Goal: Task Accomplishment & Management: Use online tool/utility

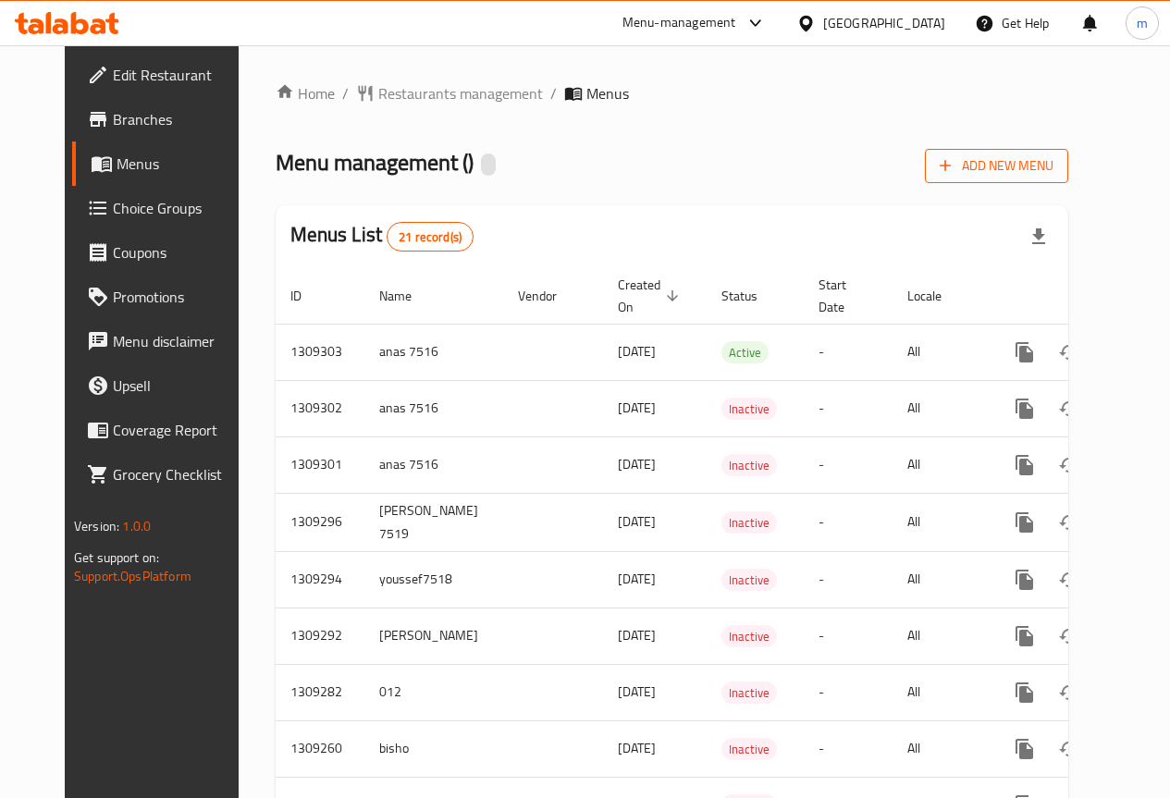
click at [1053, 166] on span "Add New Menu" at bounding box center [997, 165] width 114 height 23
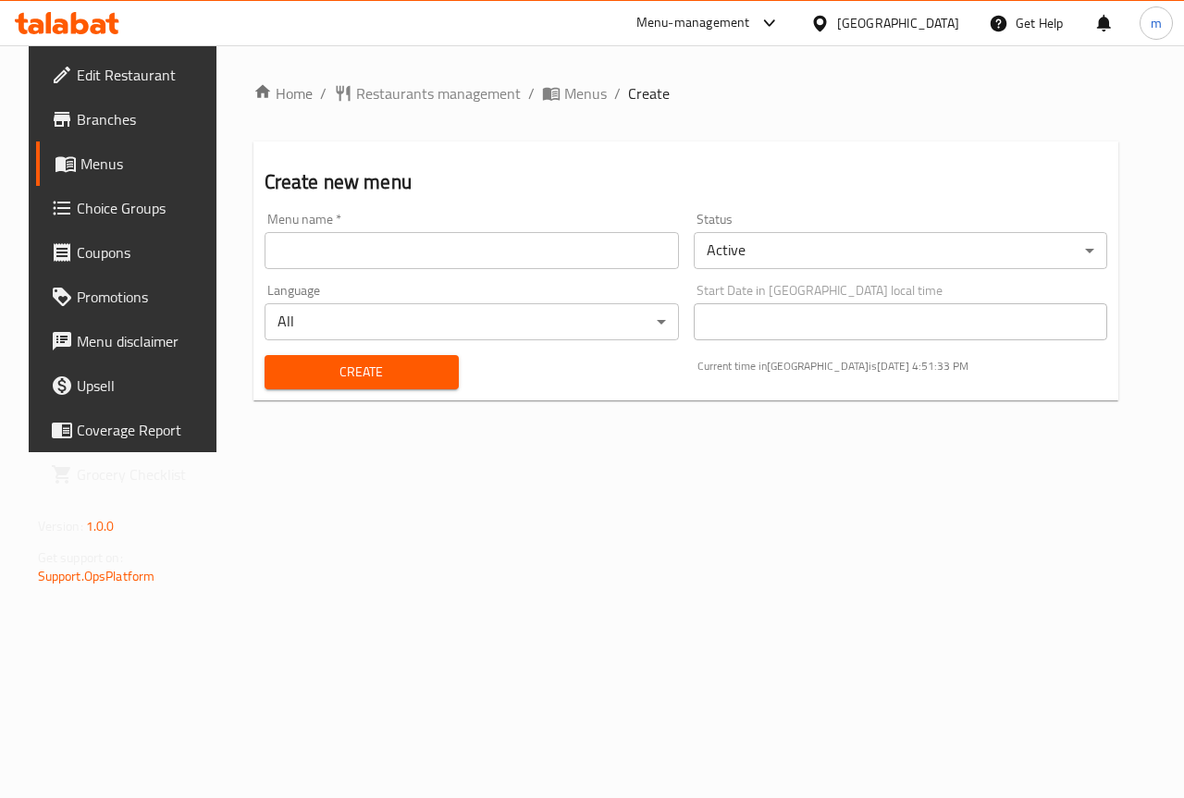
click at [340, 232] on input "text" at bounding box center [472, 250] width 414 height 37
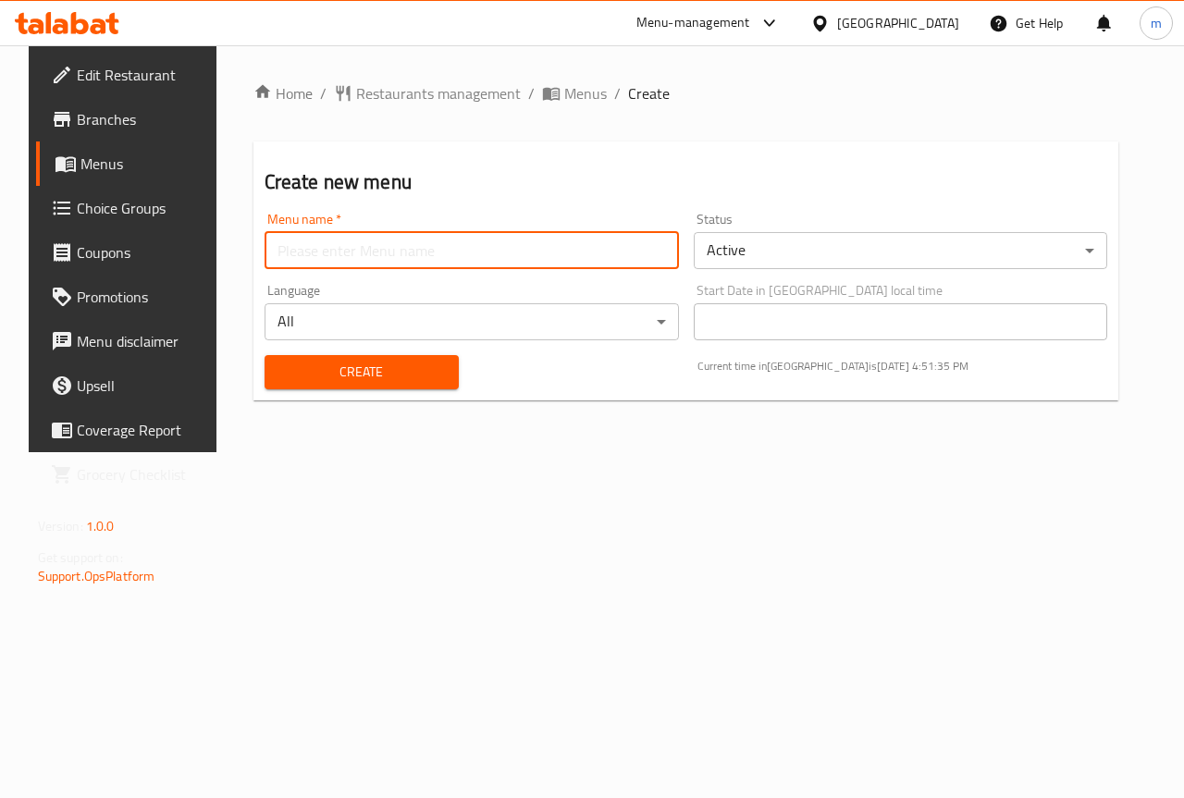
type input "mahmoud"
click at [383, 359] on button "Create" at bounding box center [362, 372] width 194 height 34
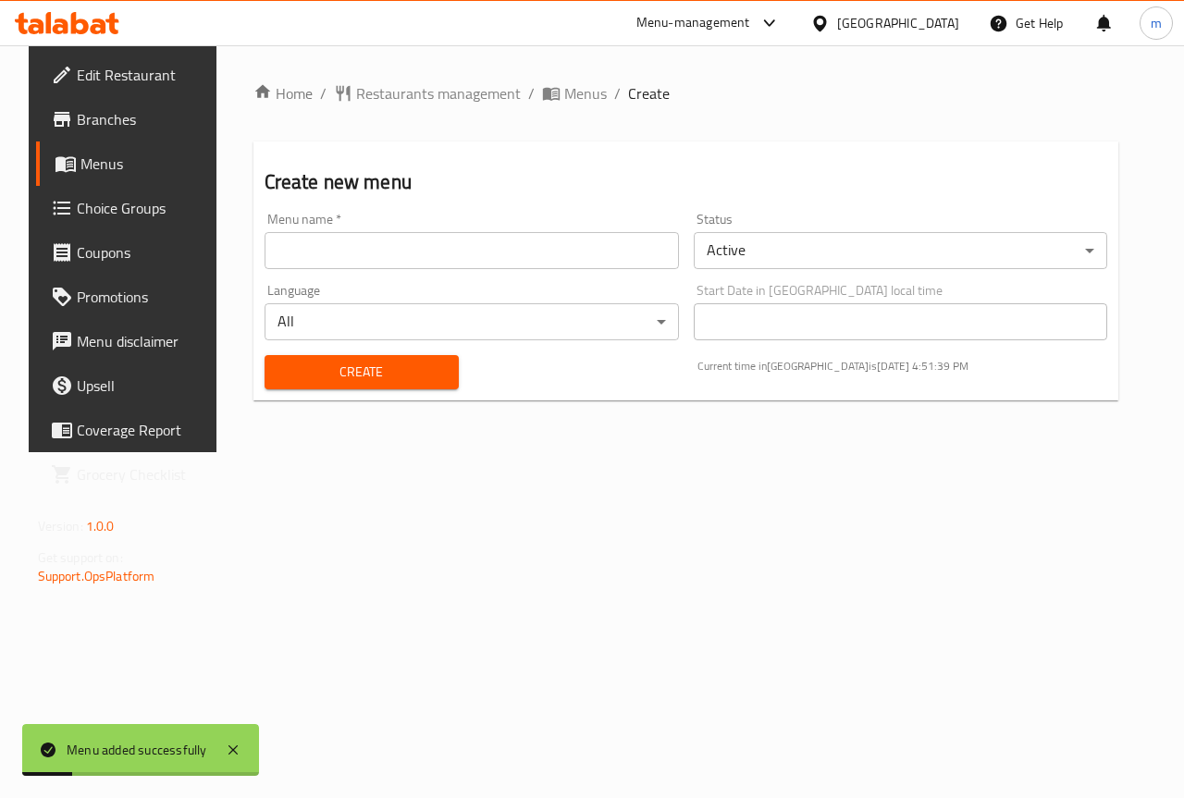
click at [89, 155] on span "Menus" at bounding box center [145, 164] width 131 height 22
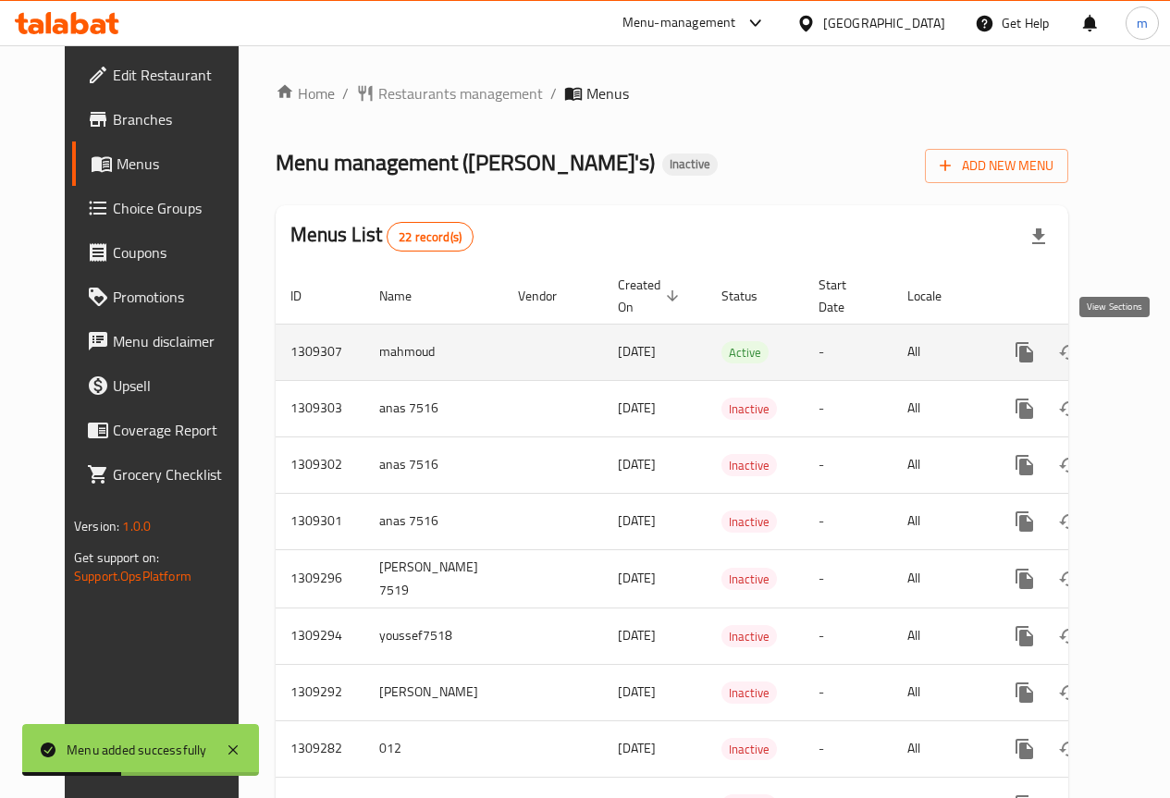
click at [1147, 355] on icon "enhanced table" at bounding box center [1158, 352] width 22 height 22
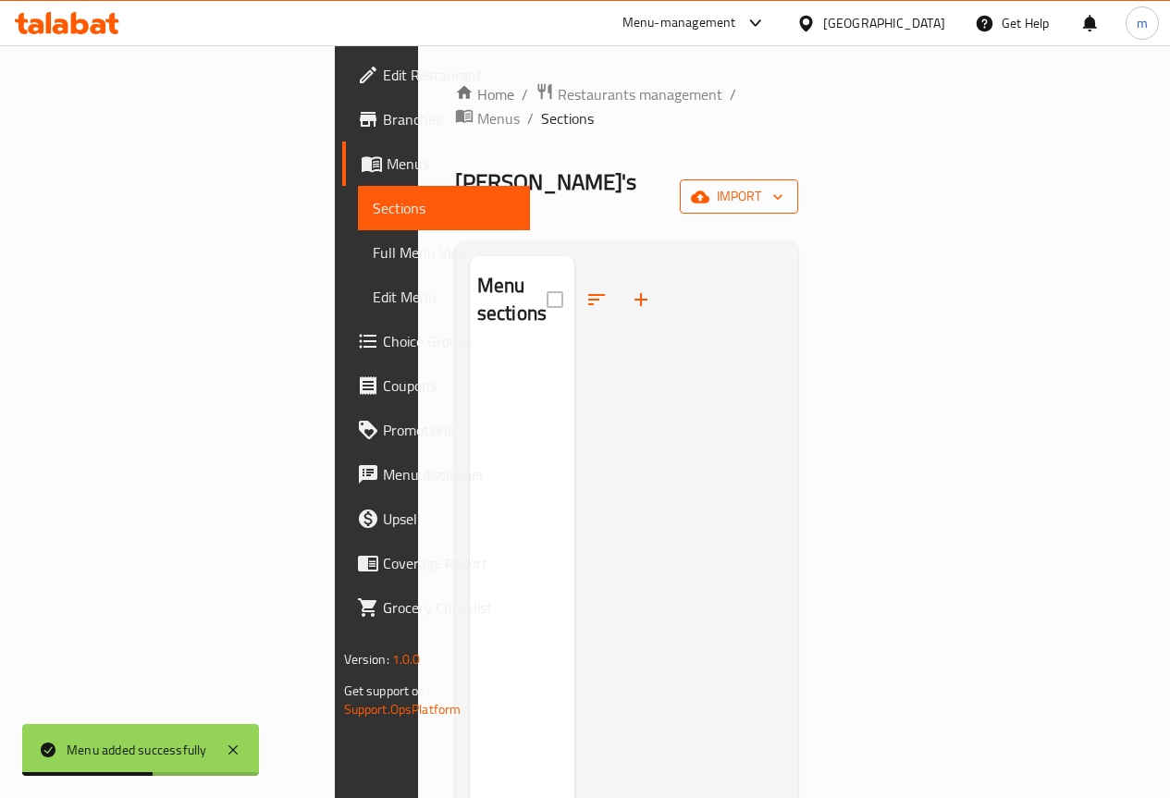
click at [783, 185] on span "import" at bounding box center [739, 196] width 89 height 23
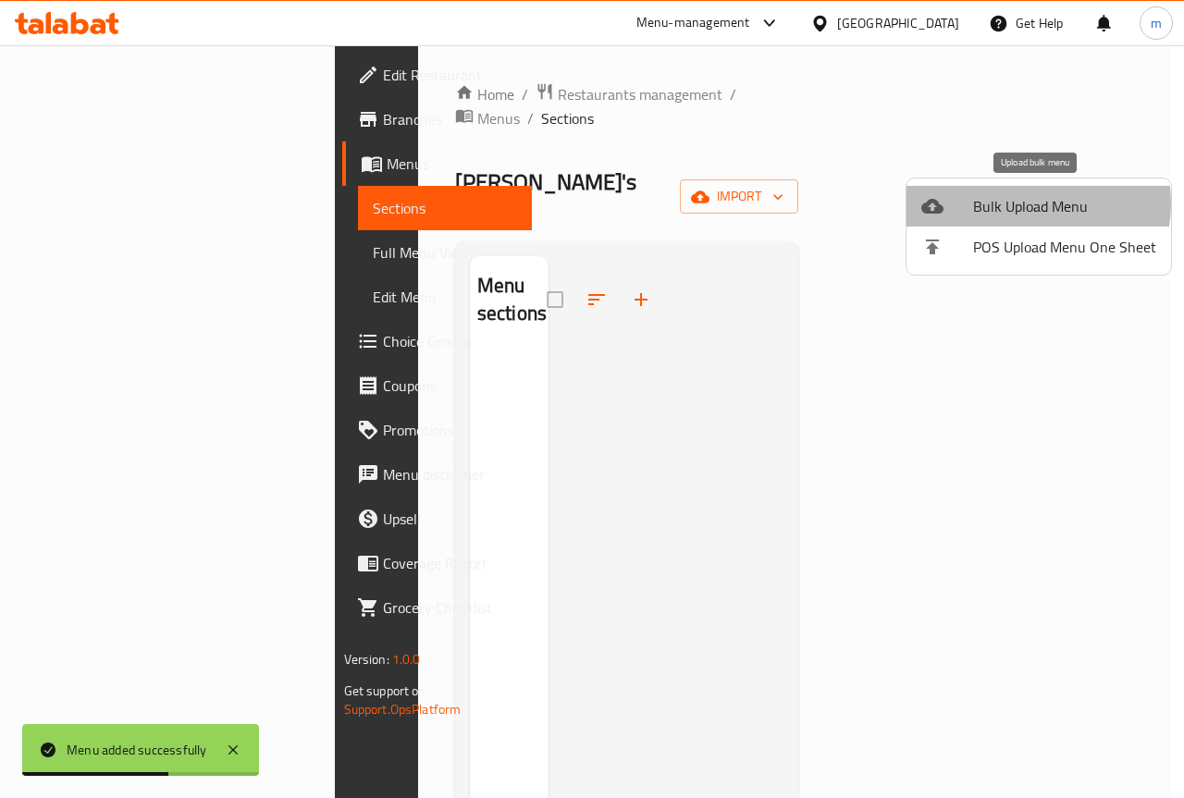
click at [1032, 203] on span "Bulk Upload Menu" at bounding box center [1064, 206] width 183 height 22
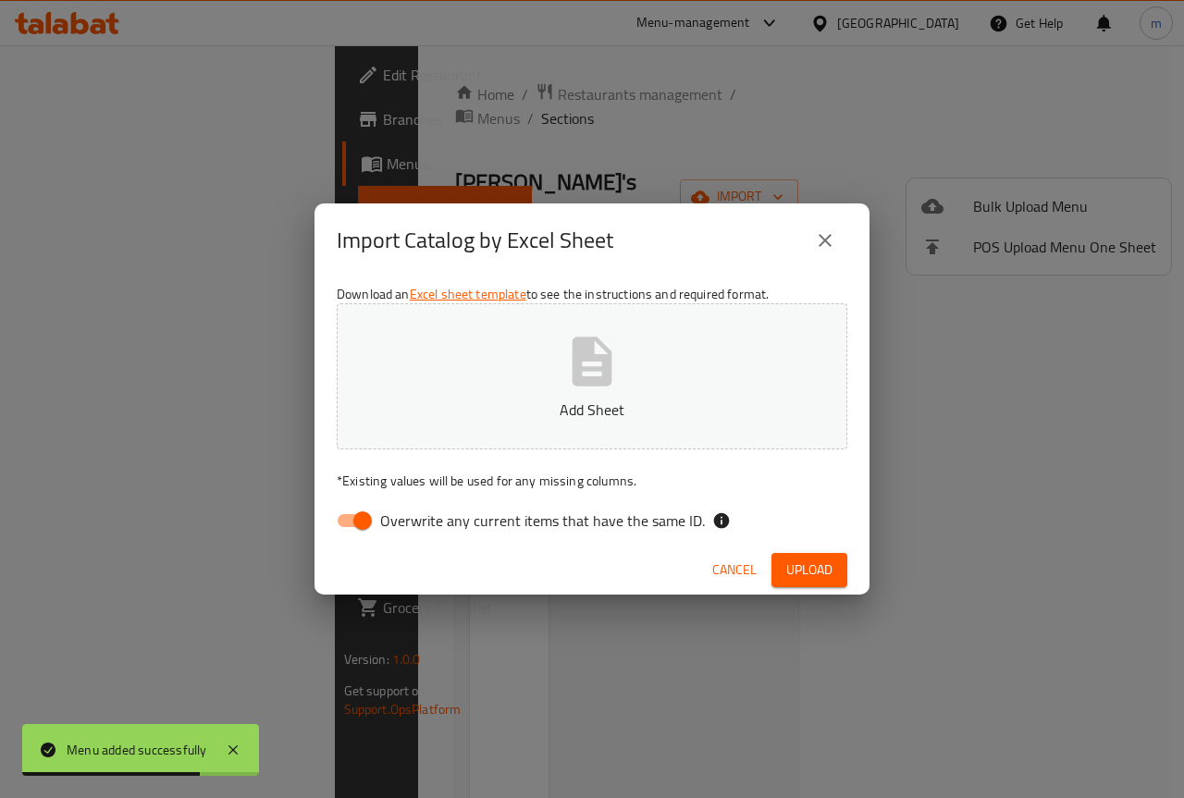
click at [517, 400] on p "Add Sheet" at bounding box center [591, 410] width 453 height 22
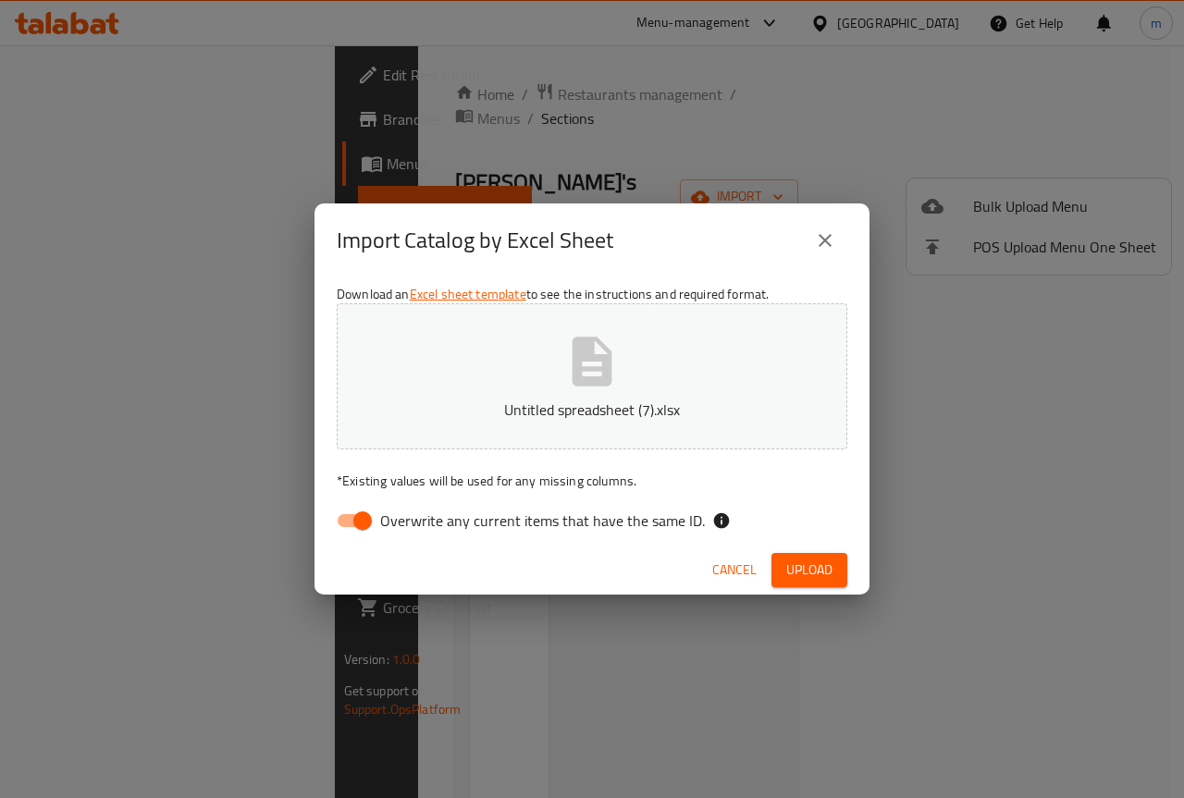
click at [373, 522] on input "Overwrite any current items that have the same ID." at bounding box center [362, 520] width 105 height 35
checkbox input "false"
click at [789, 578] on span "Upload" at bounding box center [809, 570] width 46 height 23
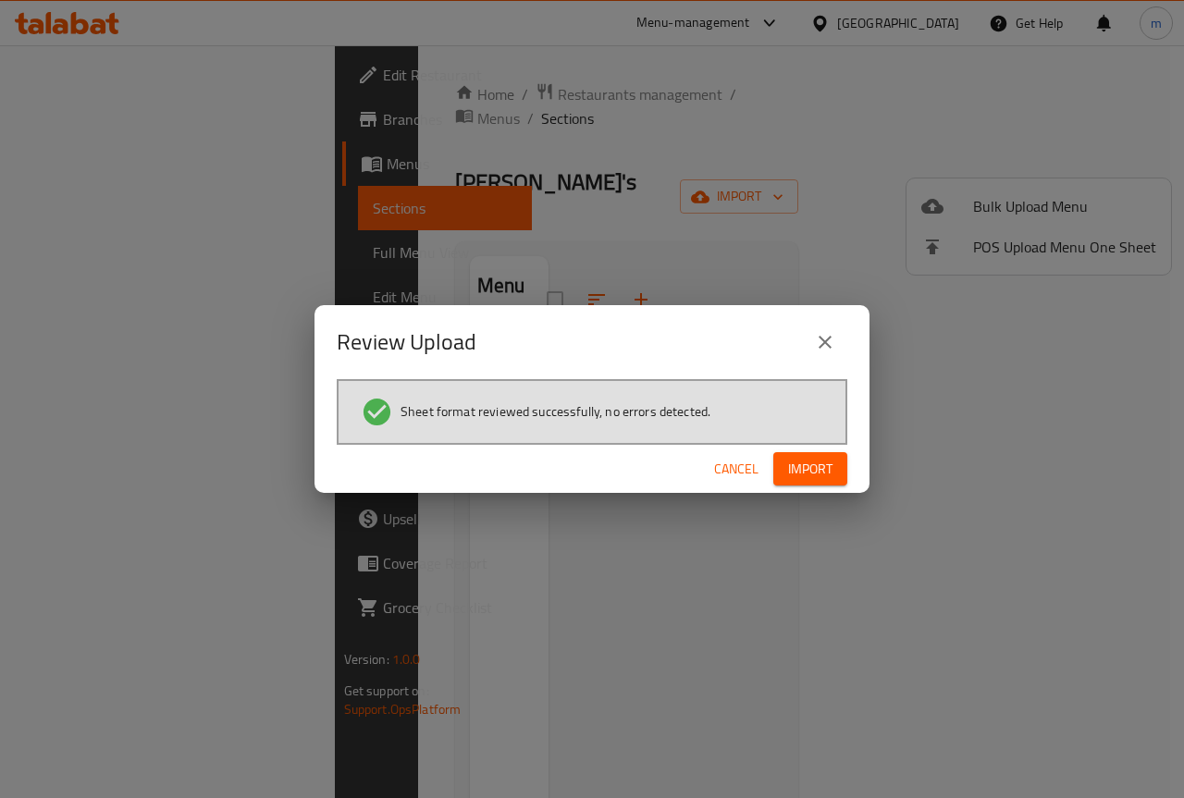
click at [829, 468] on span "Import" at bounding box center [810, 469] width 44 height 23
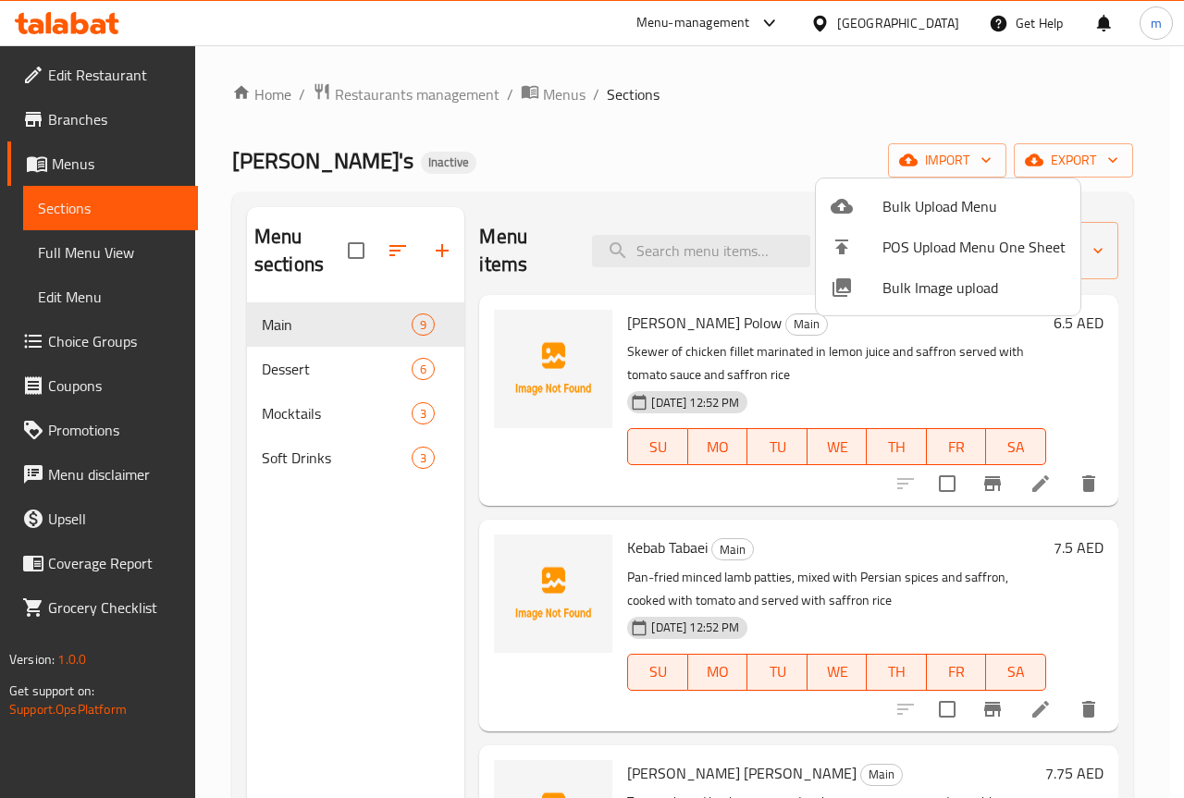
click at [608, 148] on div at bounding box center [592, 399] width 1184 height 798
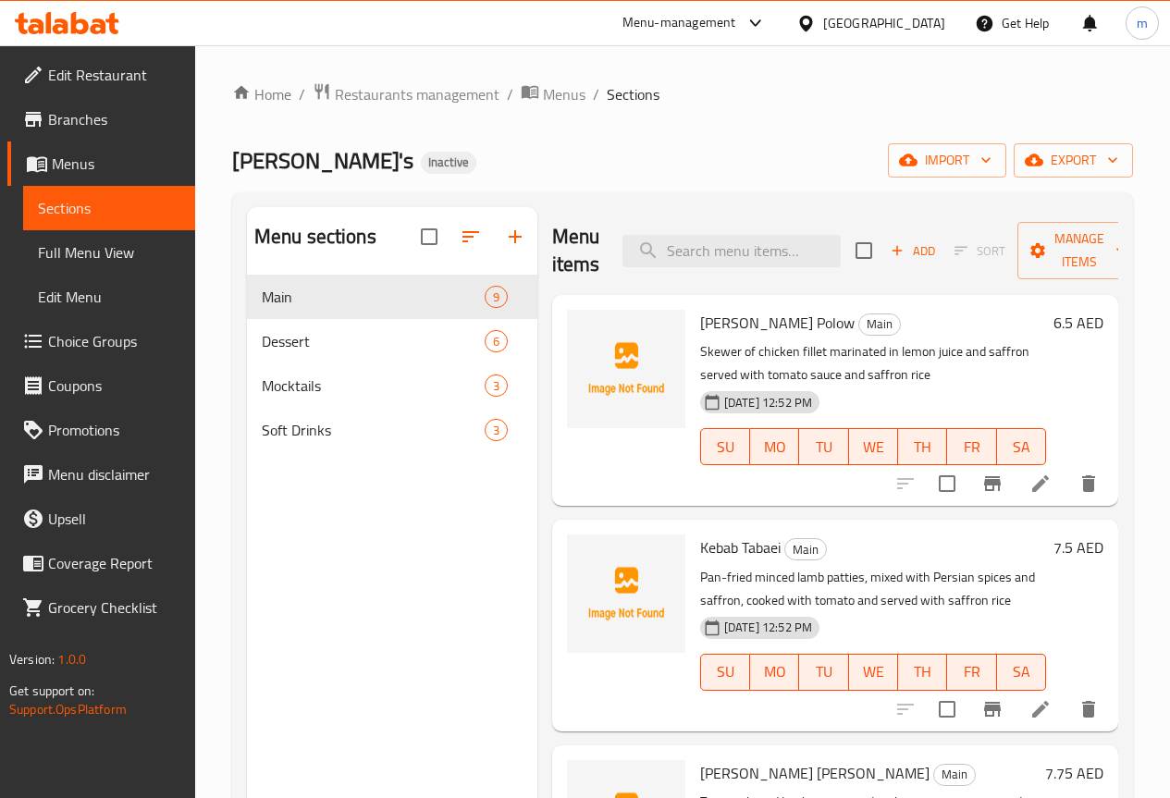
click at [152, 265] on link "Full Menu View" at bounding box center [109, 252] width 172 height 44
